Goal: Navigation & Orientation: Find specific page/section

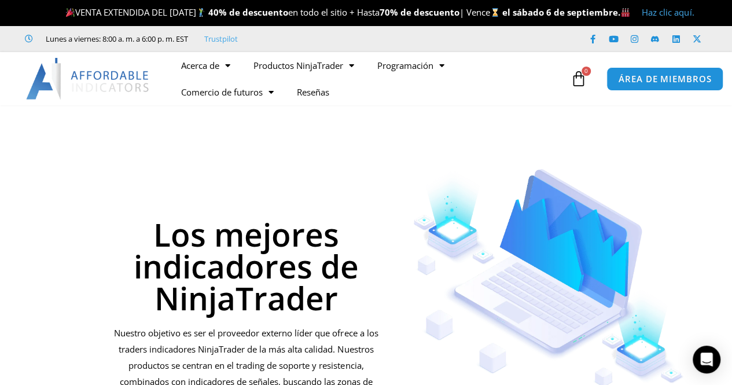
click at [412, 99] on ul "Acerca de Contáctenos Soporte Premium Equipo Fogonadura NinjaTrader Preguntas f…" at bounding box center [368, 78] width 398 height 53
